Goal: Transaction & Acquisition: Purchase product/service

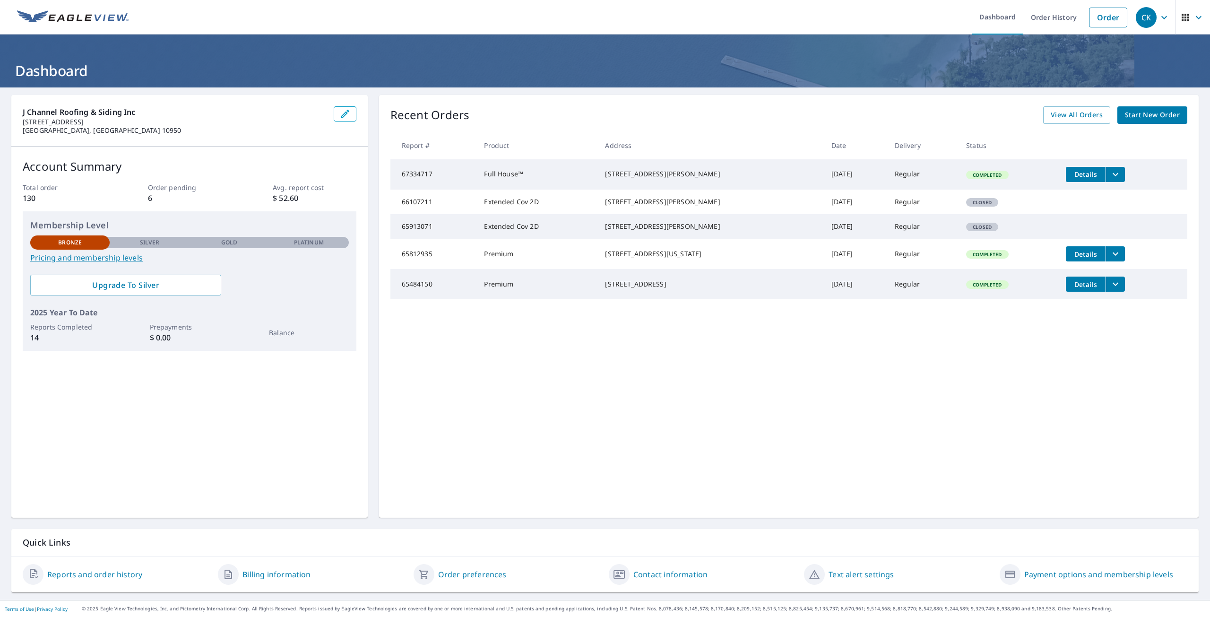
click at [1113, 256] on icon "filesDropdownBtn-65812935" at bounding box center [1116, 253] width 6 height 3
click at [1110, 260] on icon "filesDropdownBtn-65812935" at bounding box center [1115, 253] width 11 height 11
click at [1085, 259] on span "Details" at bounding box center [1086, 254] width 28 height 9
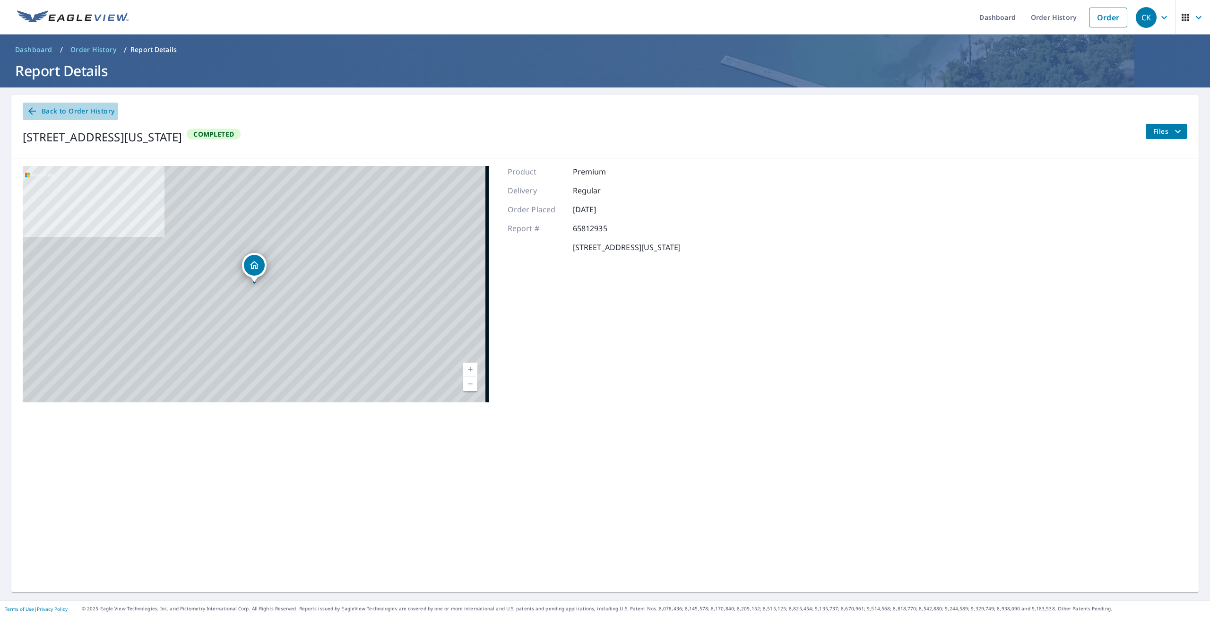
click at [30, 111] on icon at bounding box center [32, 111] width 8 height 8
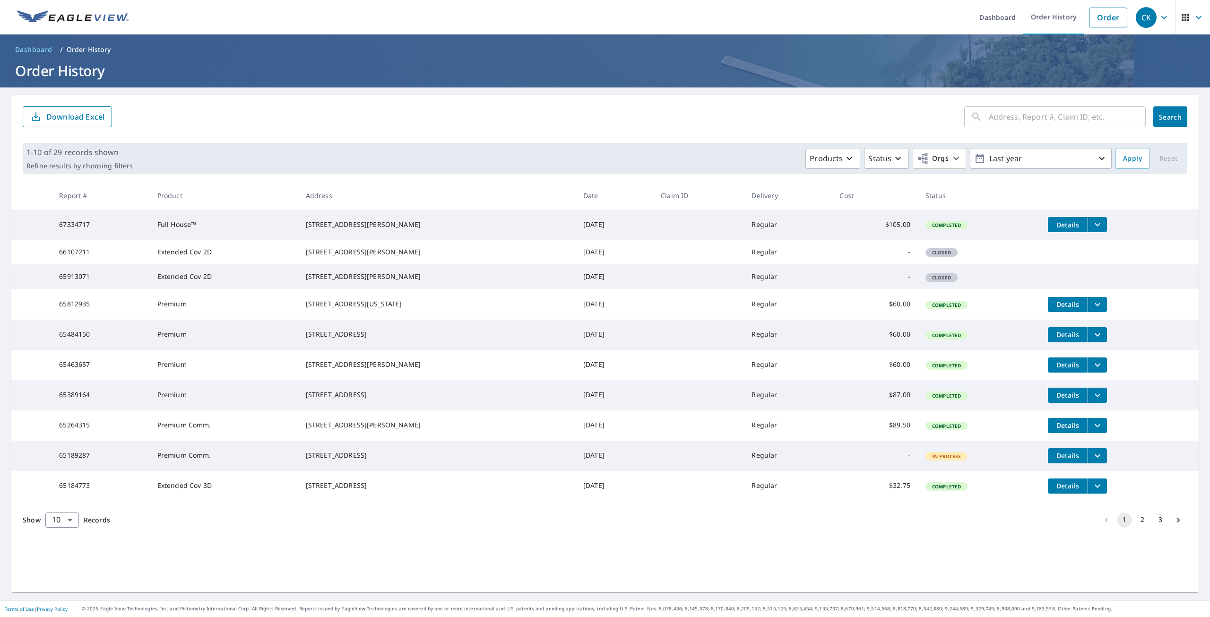
click at [1068, 490] on span "Details" at bounding box center [1068, 485] width 28 height 9
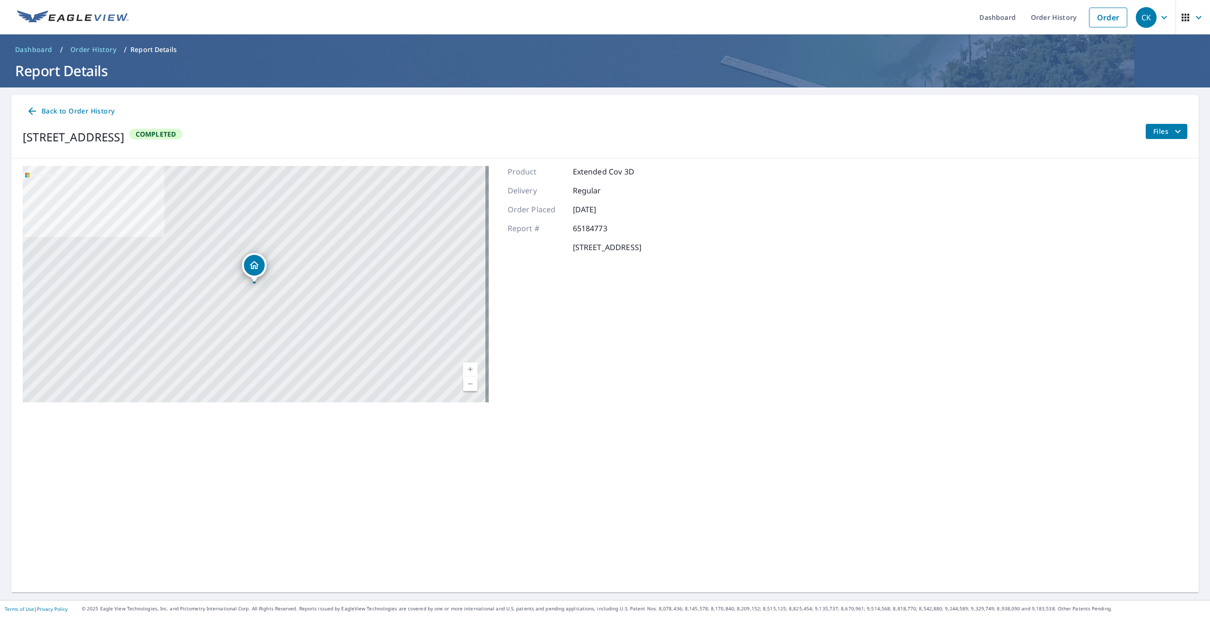
click at [66, 113] on span "Back to Order History" at bounding box center [70, 111] width 88 height 12
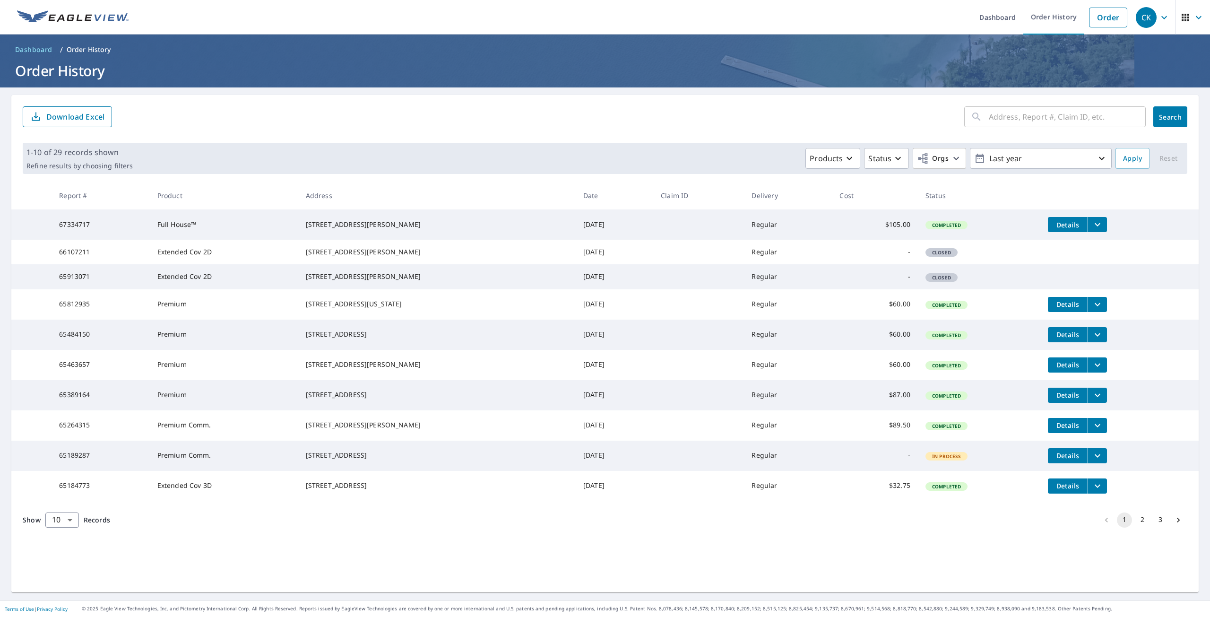
click at [1135, 528] on button "2" at bounding box center [1142, 519] width 15 height 15
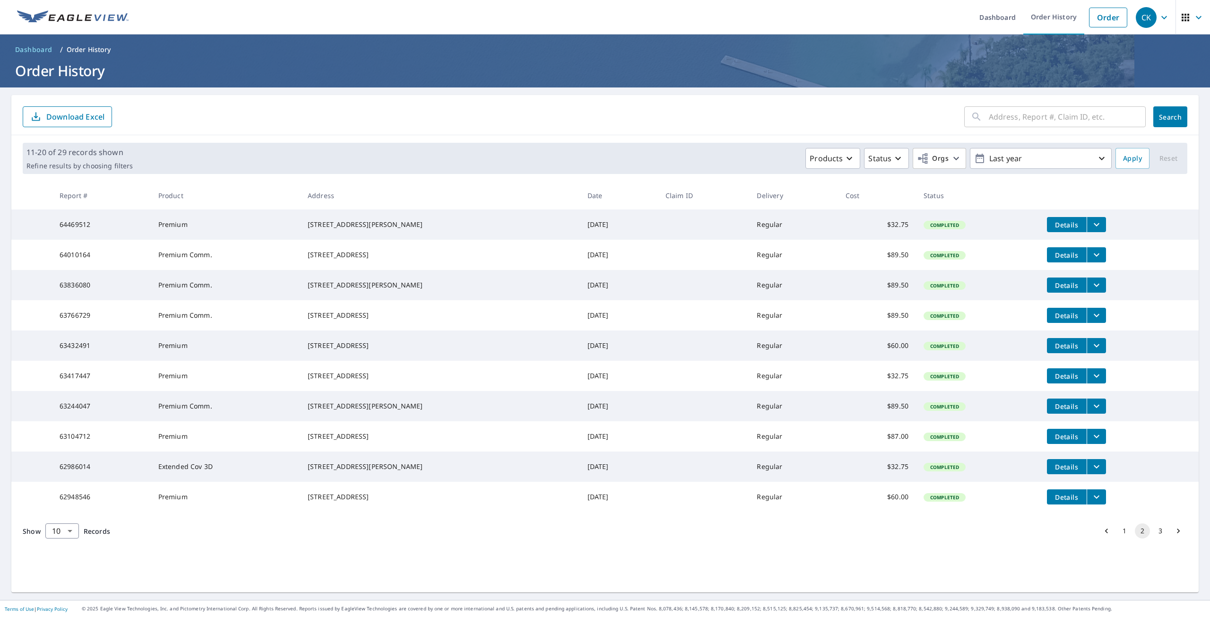
click at [1053, 228] on span "Details" at bounding box center [1067, 224] width 28 height 9
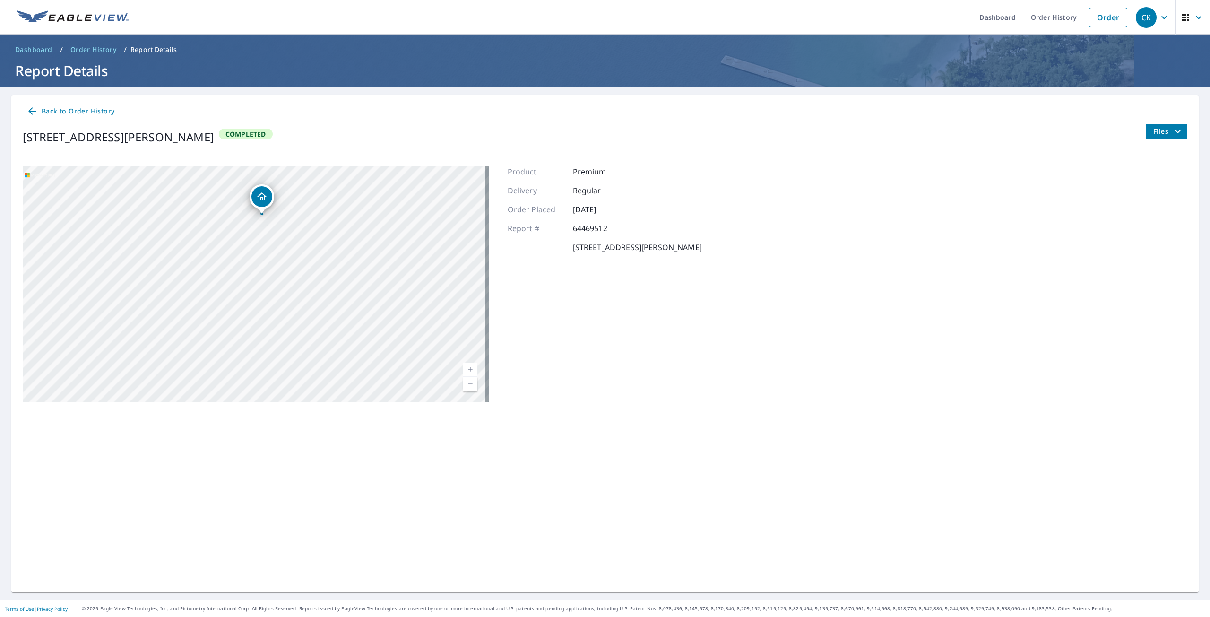
click at [42, 103] on link "Back to Order History" at bounding box center [71, 111] width 96 height 17
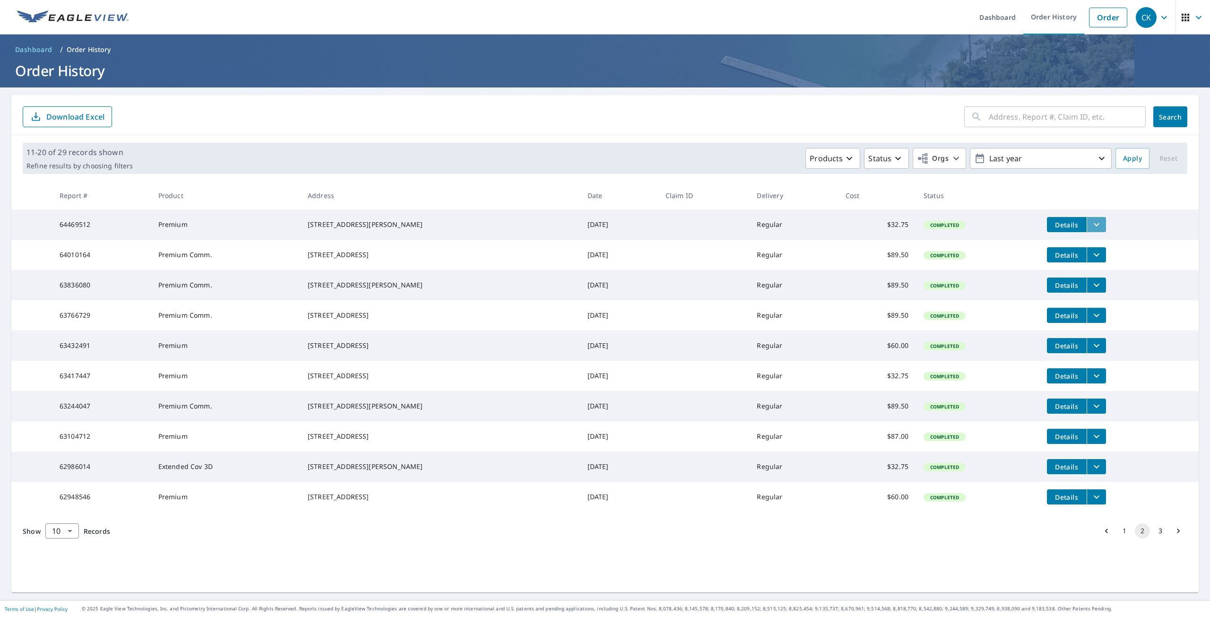
click at [1092, 226] on button "filesDropdownBtn-64469512" at bounding box center [1096, 224] width 19 height 15
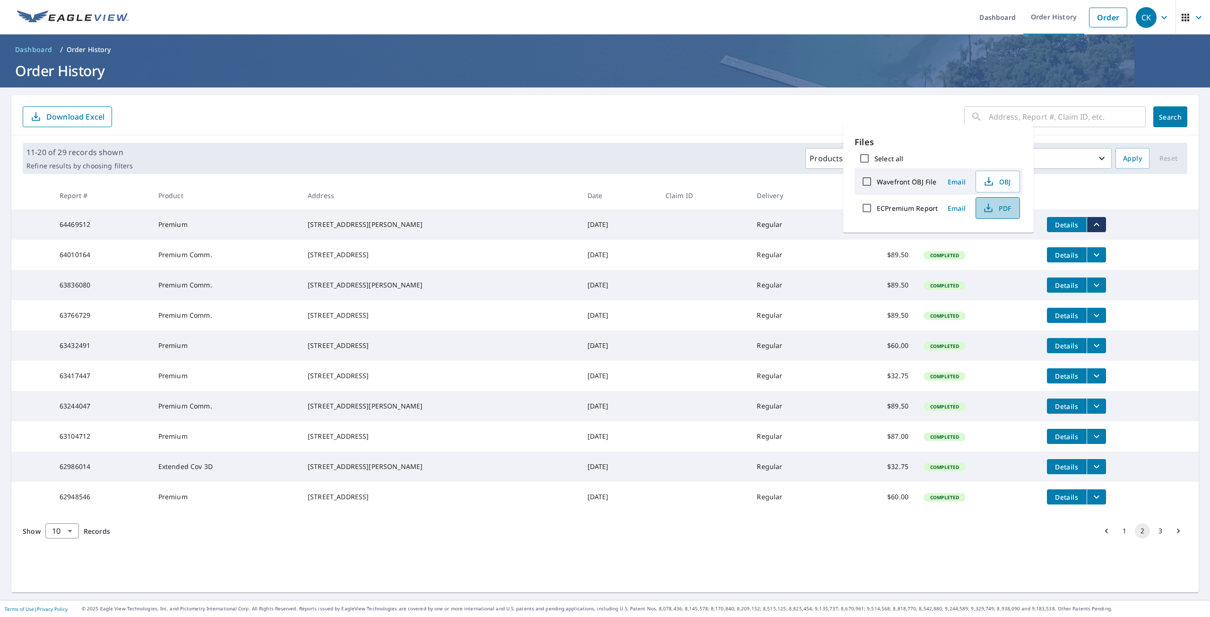
click at [996, 203] on span "PDF" at bounding box center [997, 207] width 30 height 11
click at [1159, 208] on th at bounding box center [1119, 196] width 159 height 28
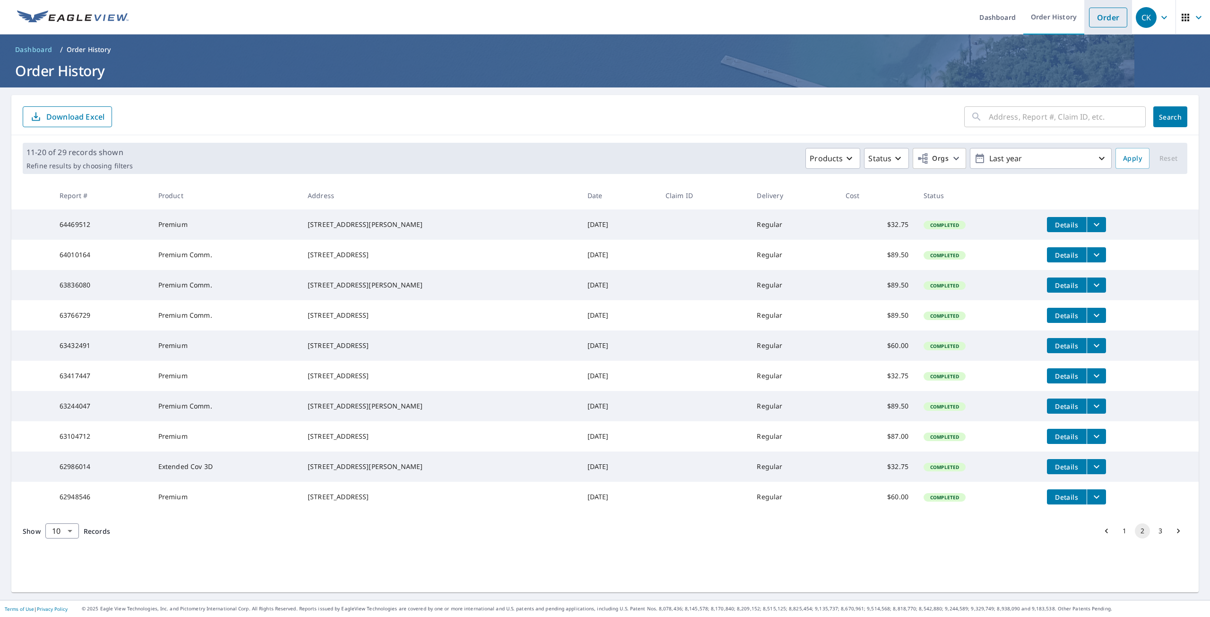
click at [1101, 15] on link "Order" at bounding box center [1108, 18] width 38 height 20
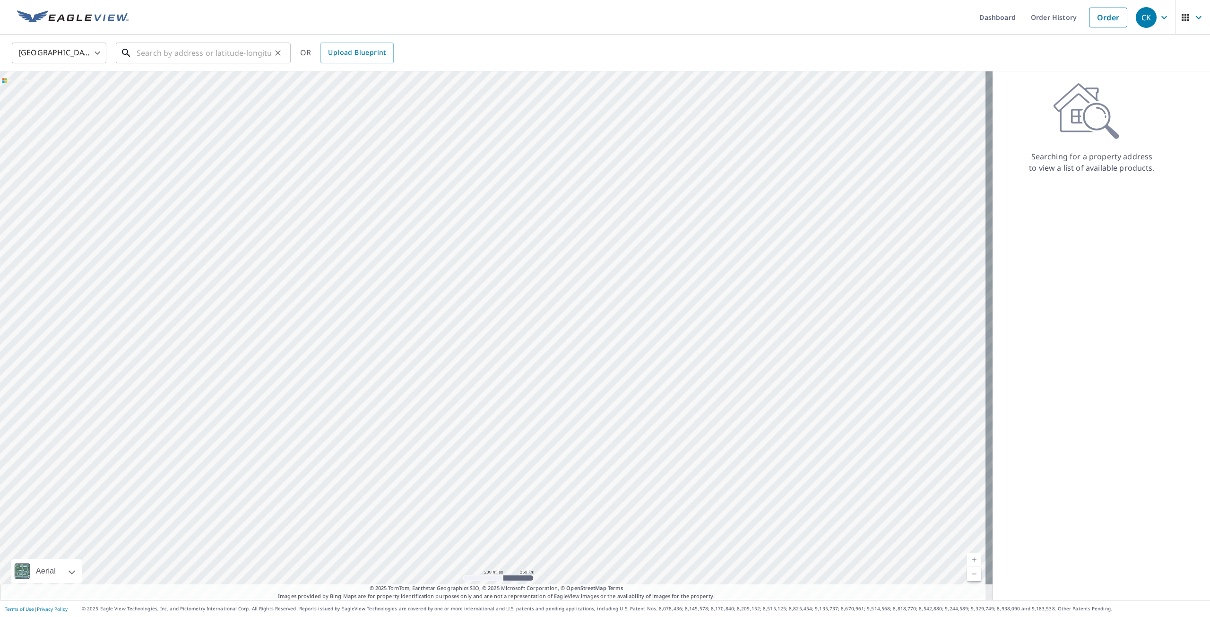
click at [149, 63] on div "​" at bounding box center [203, 53] width 175 height 21
paste input "17 [PERSON_NAME]"
click at [183, 78] on span "17 Heather Dr" at bounding box center [209, 80] width 148 height 11
type input "[STREET_ADDRESS][PERSON_NAME]"
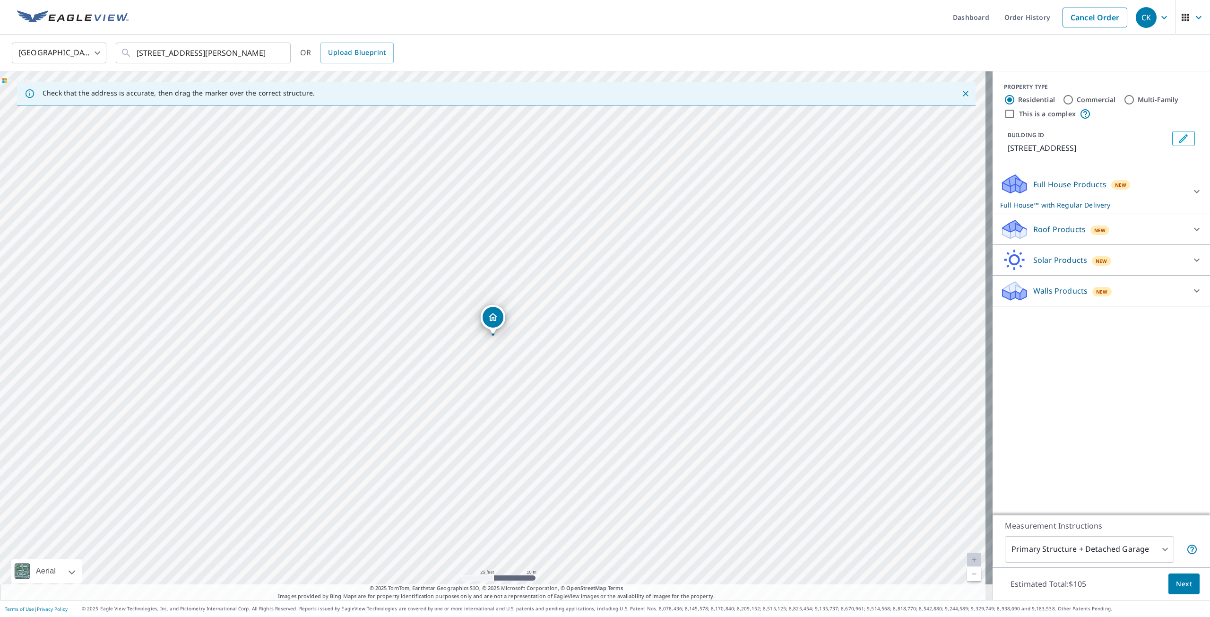
click at [1059, 228] on p "Roof Products" at bounding box center [1059, 229] width 52 height 11
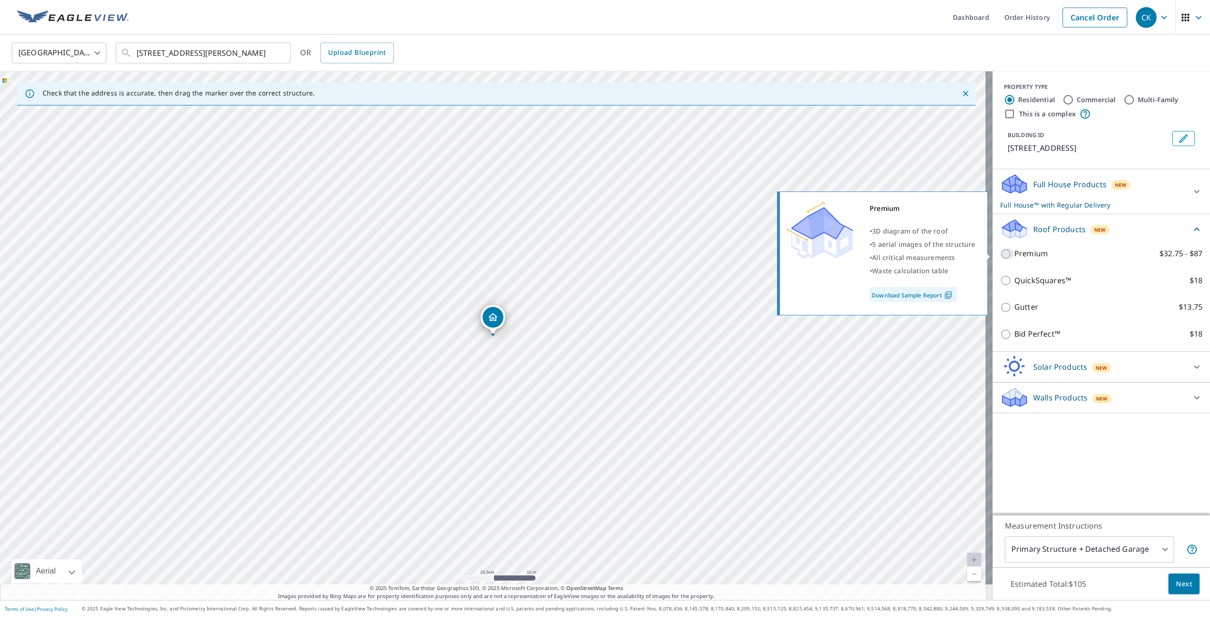
click at [1000, 257] on input "Premium $32.75 - $87" at bounding box center [1007, 253] width 14 height 11
checkbox input "true"
checkbox input "false"
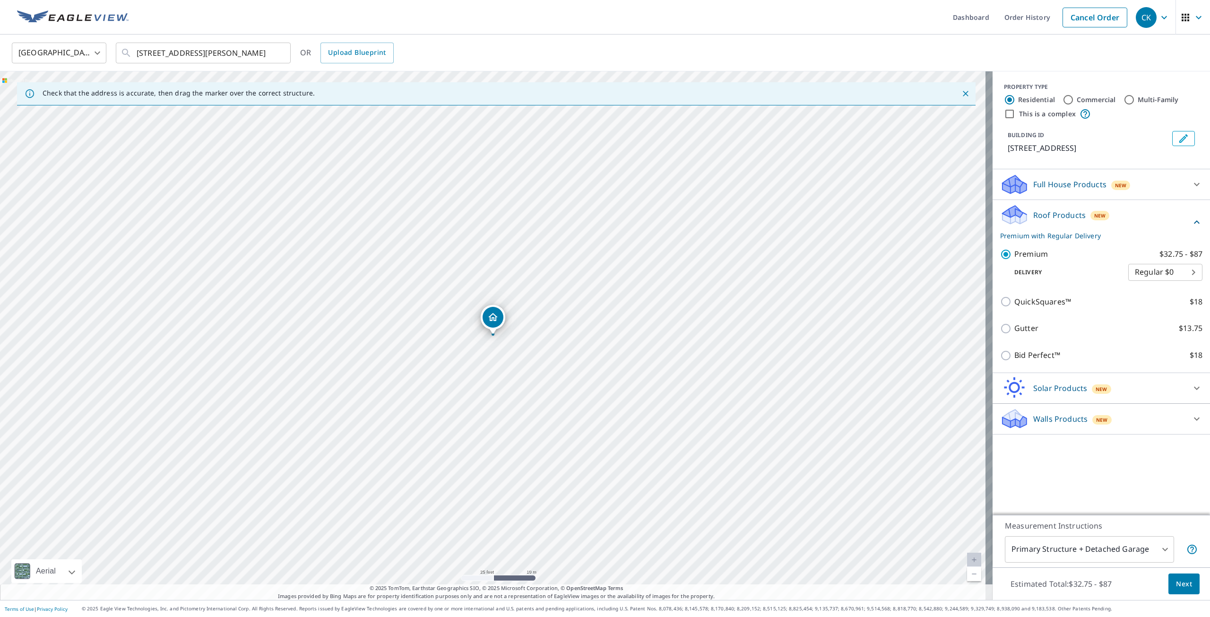
click at [1178, 586] on span "Next" at bounding box center [1184, 584] width 16 height 12
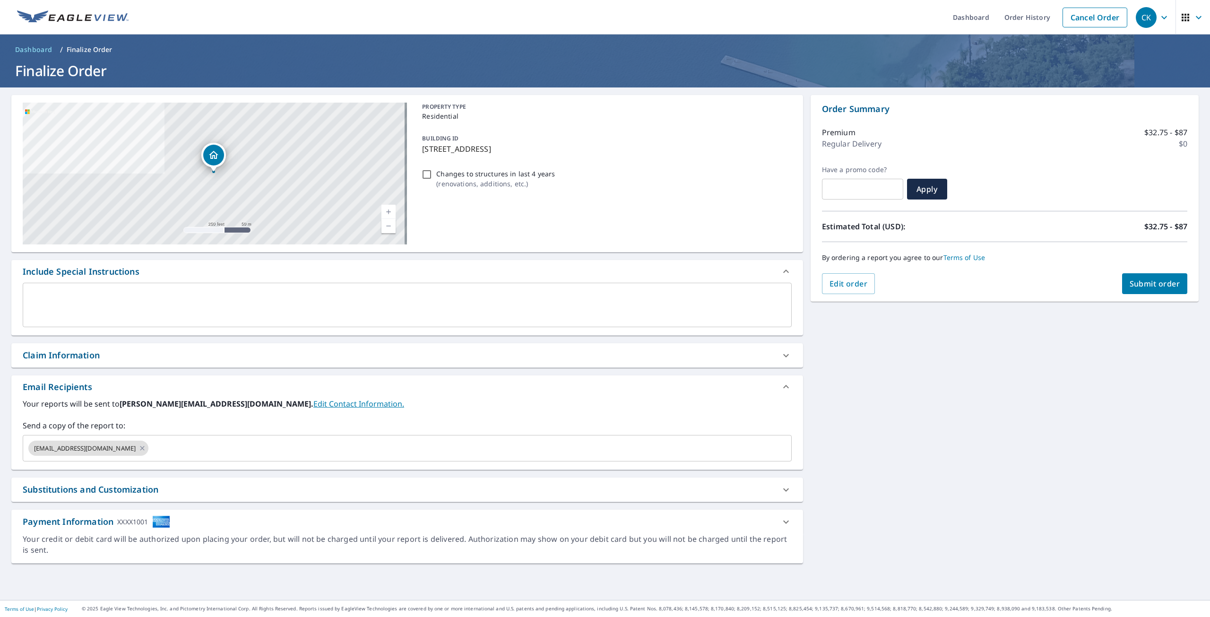
click at [1144, 289] on button "Submit order" at bounding box center [1155, 283] width 66 height 21
